Goal: Register for event/course

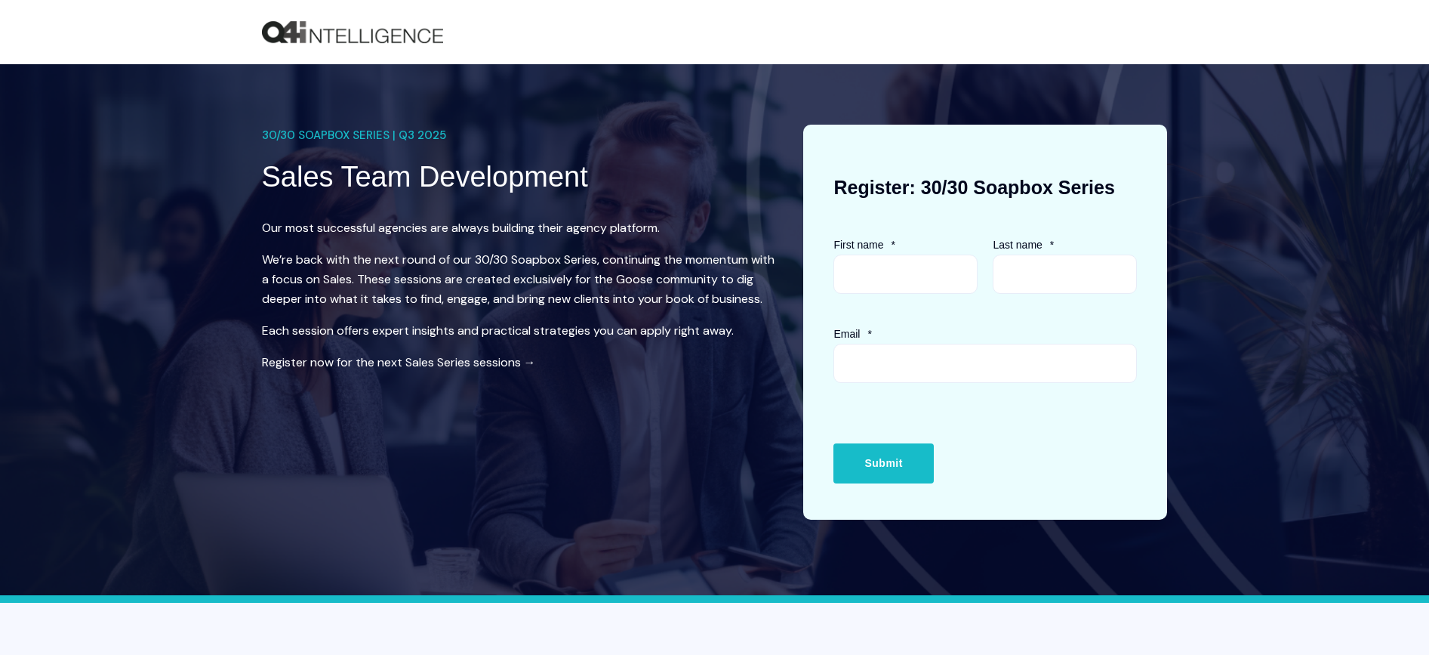
click at [833, 254] on div at bounding box center [833, 254] width 0 height 0
type input "[PERSON_NAME]"
type input "Person"
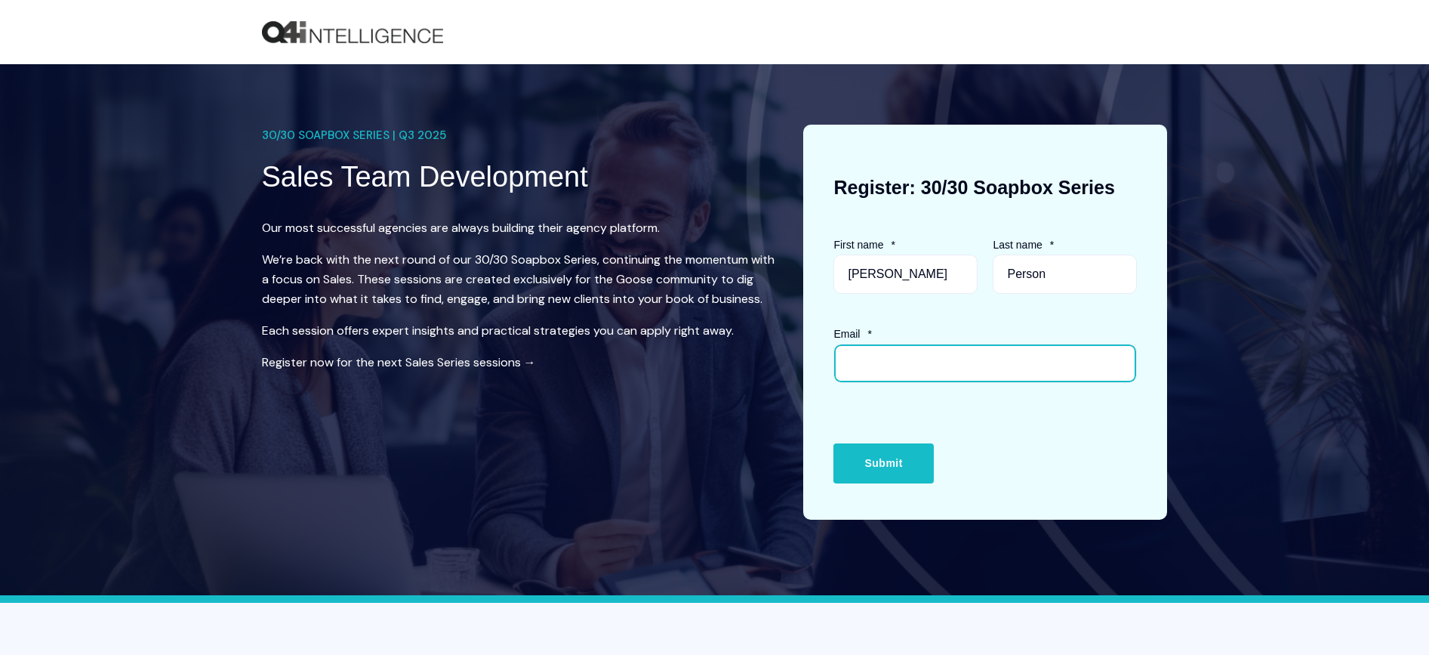
type input "[EMAIL_ADDRESS][DOMAIN_NAME]"
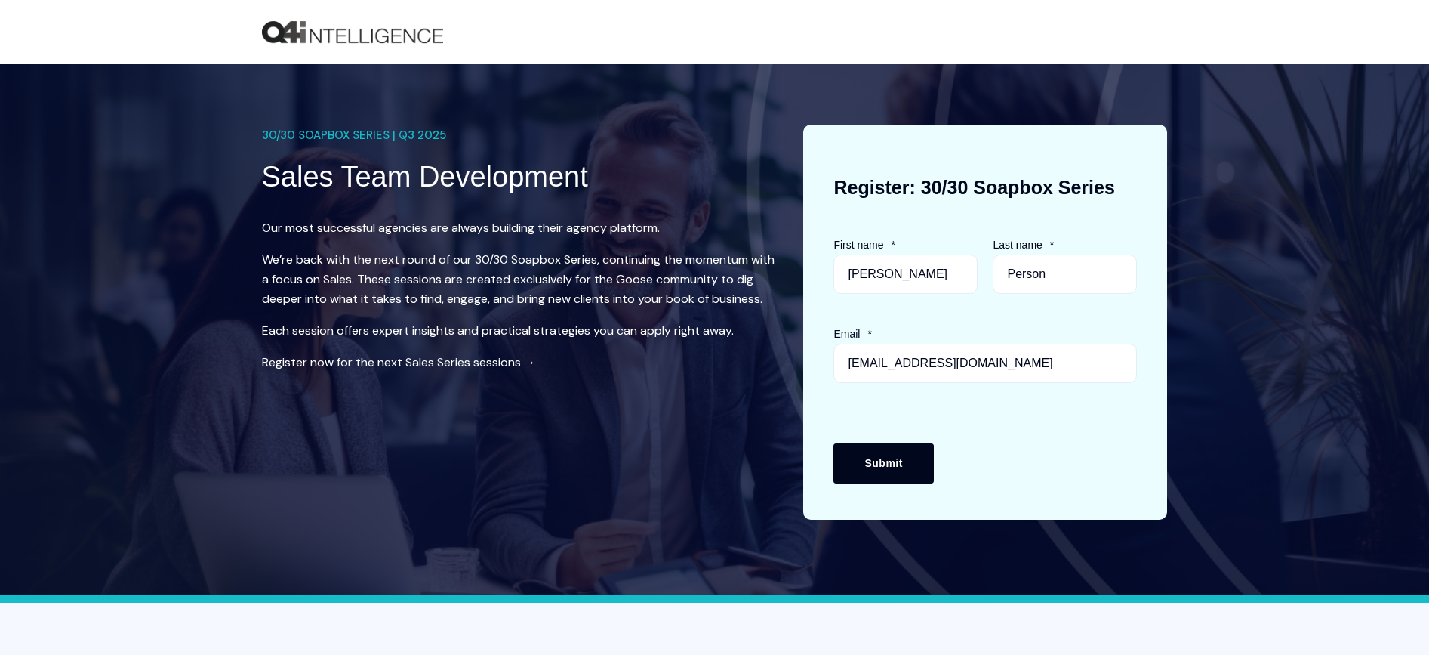
click at [910, 467] on input "Submit" at bounding box center [883, 462] width 100 height 39
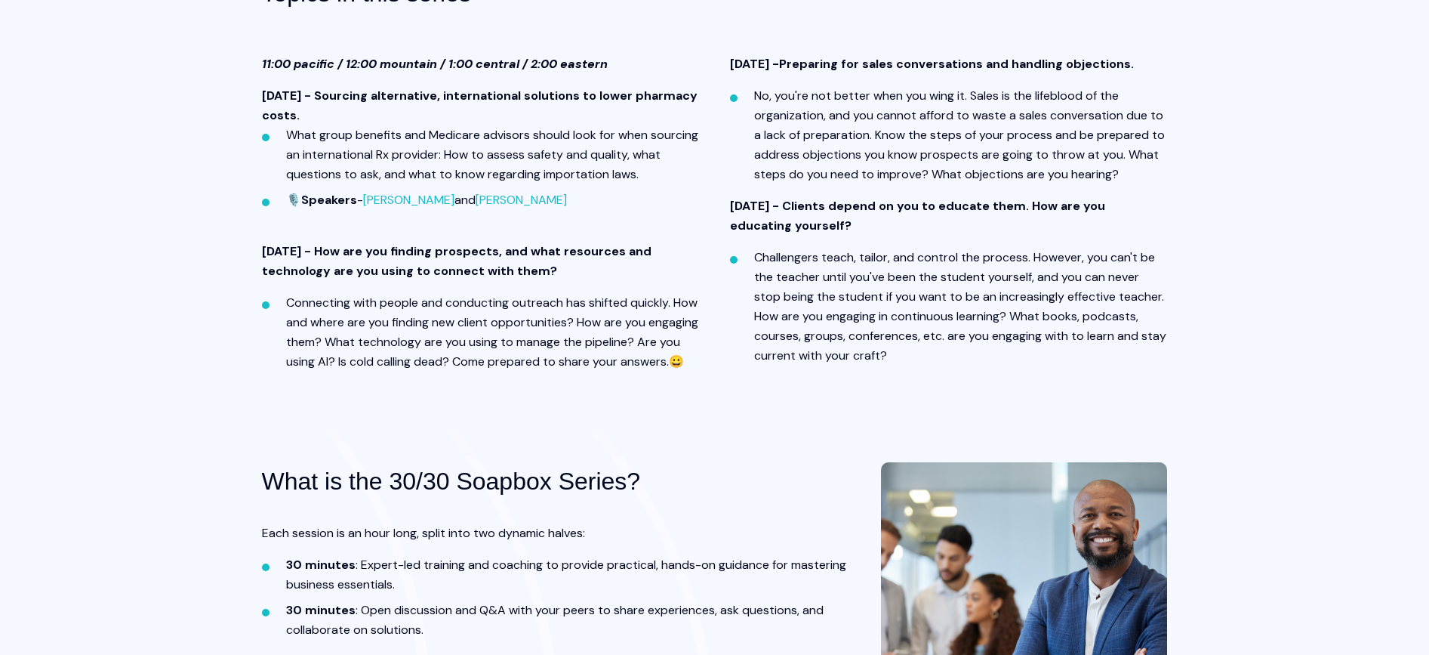
scroll to position [556, 0]
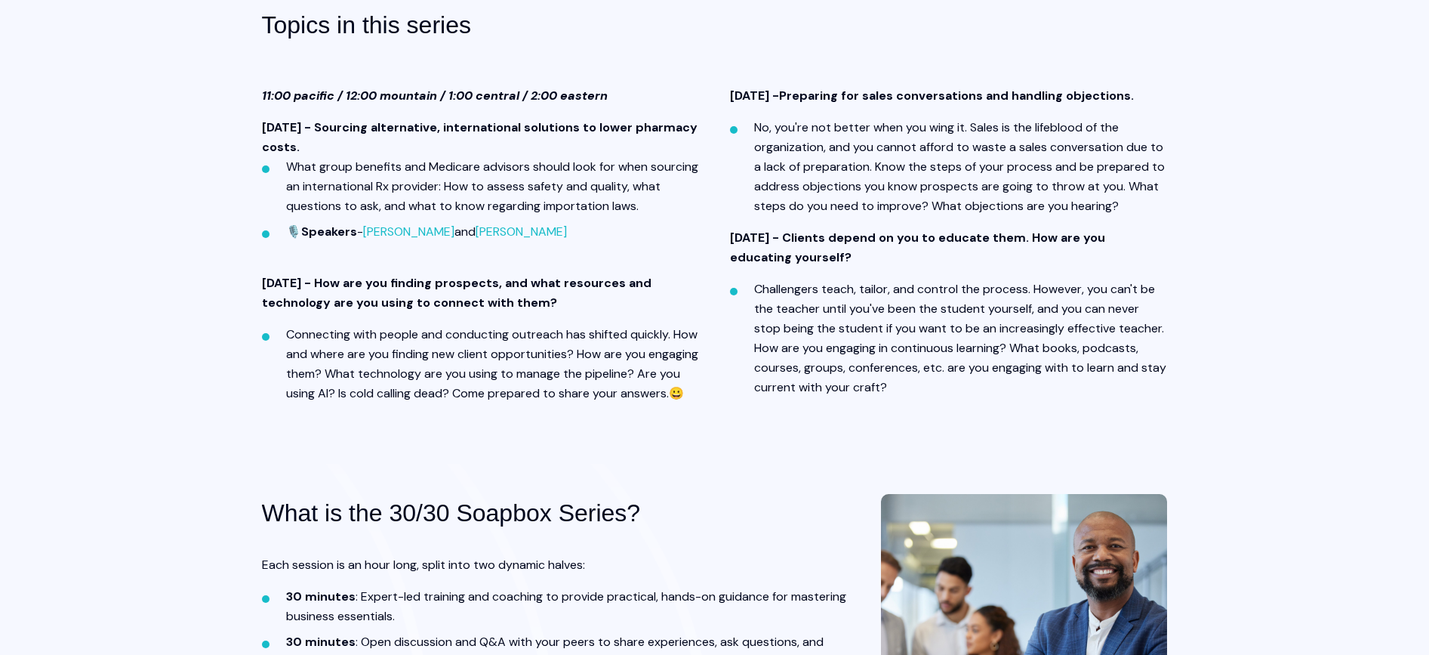
click at [800, 267] on p "[DATE] - Clients depend on you to educate them. How are you educating yourself?" at bounding box center [949, 247] width 438 height 39
click at [748, 265] on strong "[DATE] - Clients depend on you to educate them. How are you educating yourself?" at bounding box center [917, 247] width 375 height 35
click at [833, 265] on strong "[DATE] - Clients depend on you to educate them. How are you educating yourself?" at bounding box center [917, 247] width 375 height 35
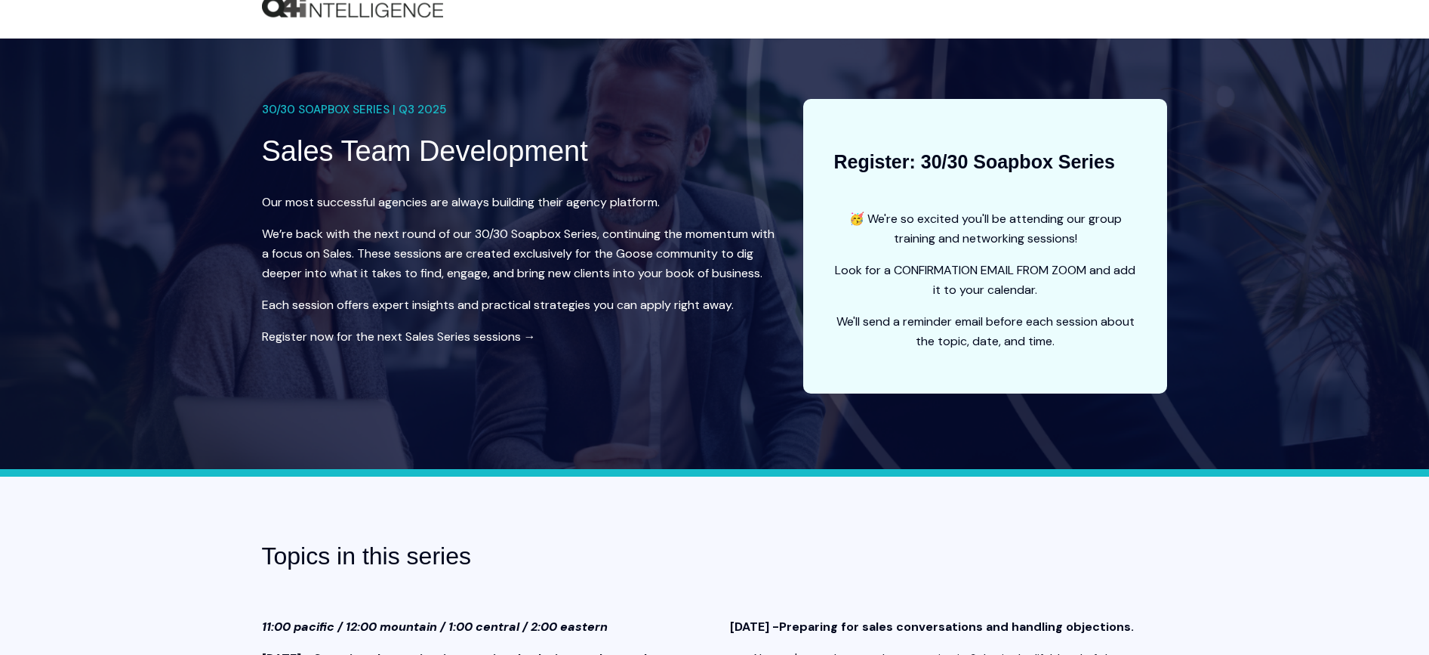
scroll to position [0, 0]
